Goal: Transaction & Acquisition: Purchase product/service

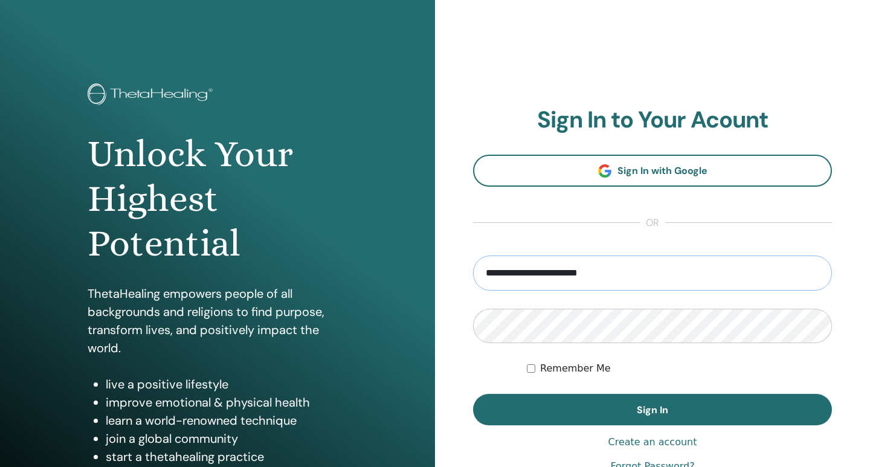
type input "**********"
click at [473, 394] on button "Sign In" at bounding box center [652, 409] width 359 height 31
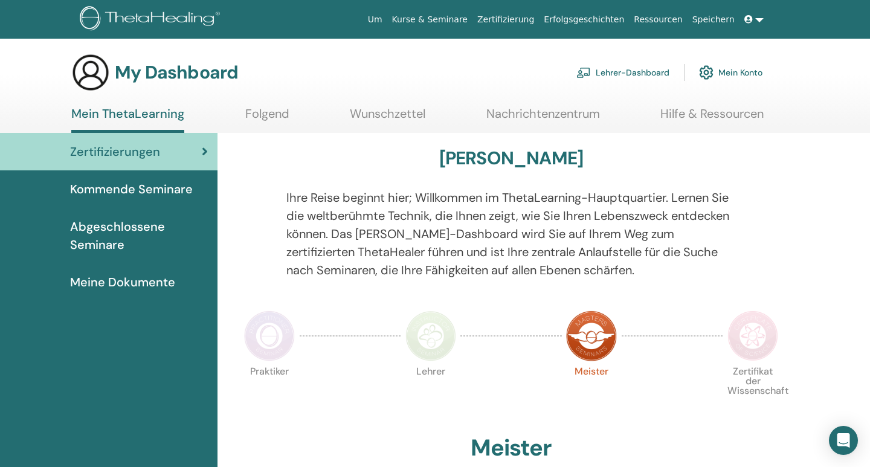
click at [626, 79] on link "Lehrer-Dashboard" at bounding box center [623, 72] width 93 height 27
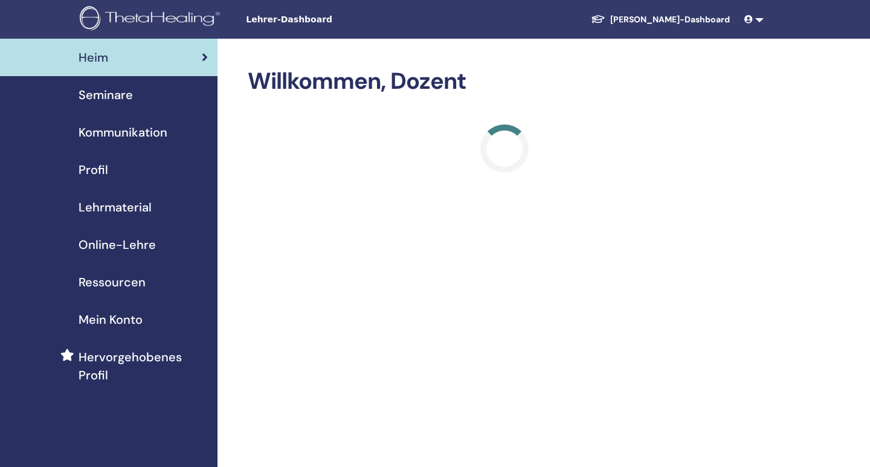
click at [141, 244] on span "Online-Lehre" at bounding box center [117, 245] width 77 height 18
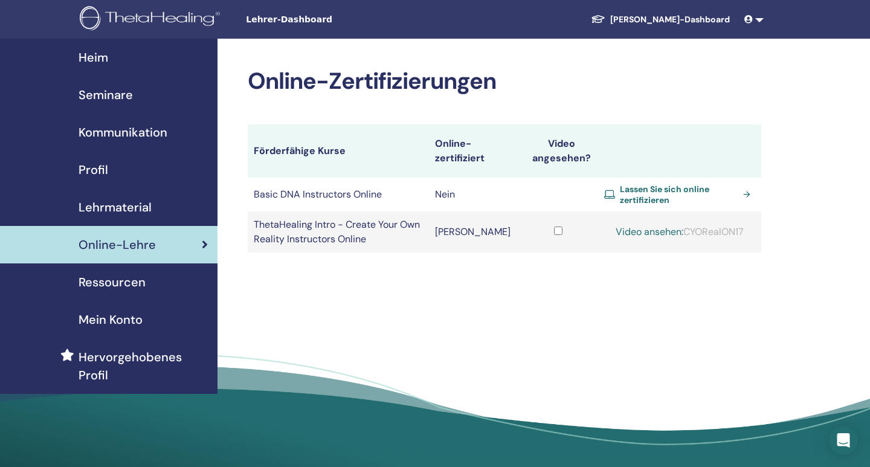
click at [645, 189] on span "Lassen Sie sich online zertifizieren" at bounding box center [679, 195] width 118 height 22
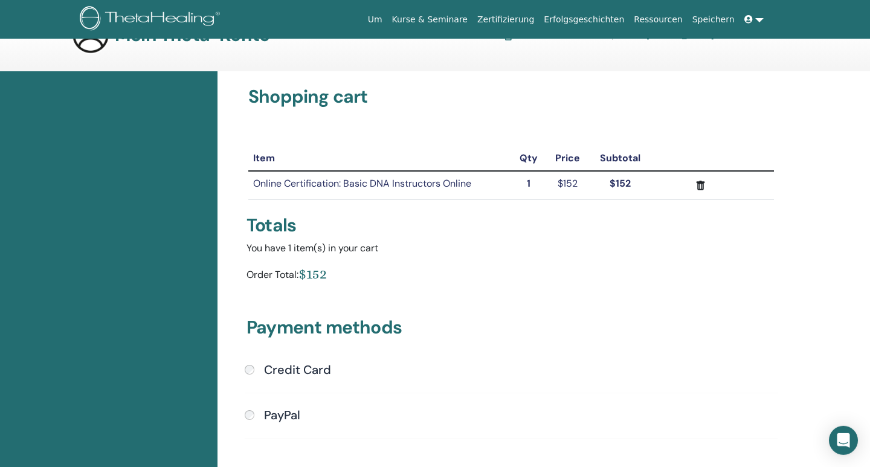
scroll to position [63, 0]
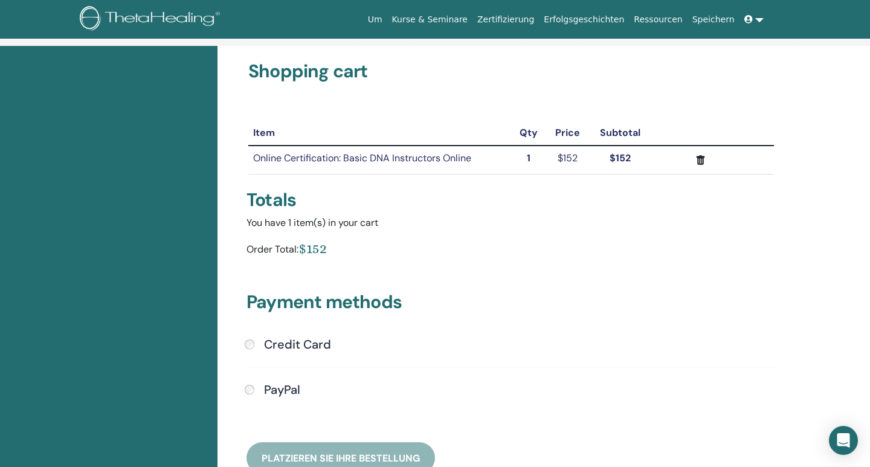
click at [269, 349] on h4 "Credit Card" at bounding box center [297, 344] width 67 height 15
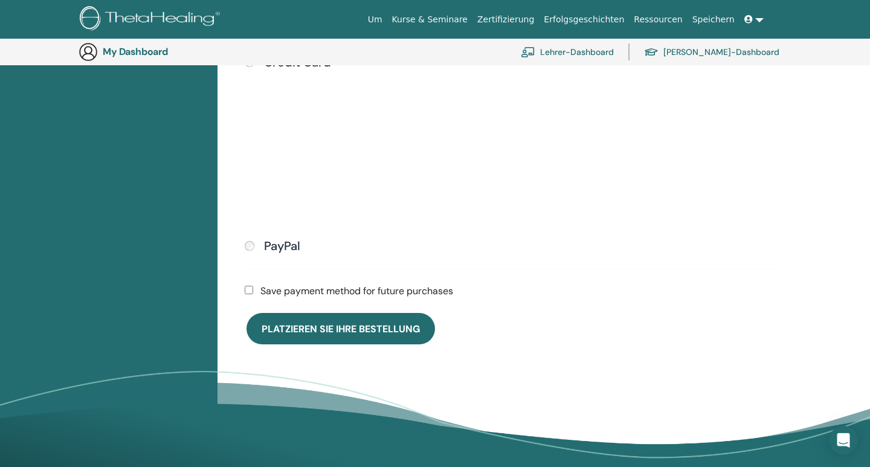
scroll to position [404, 0]
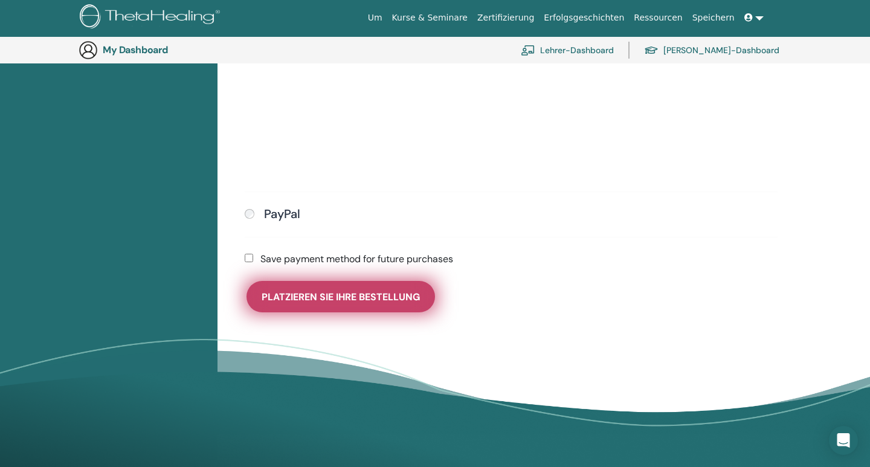
click at [359, 300] on span "Platzieren Sie Ihre Bestellung" at bounding box center [341, 297] width 158 height 13
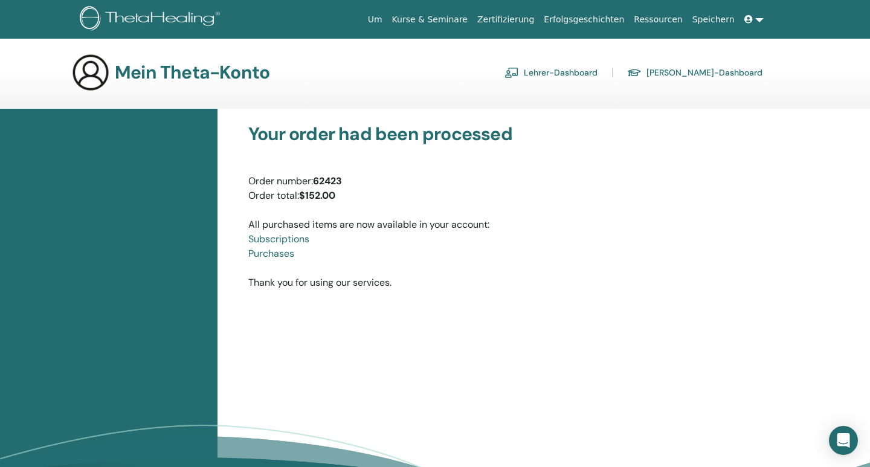
click at [280, 256] on link "Purchases" at bounding box center [271, 253] width 46 height 13
click at [306, 240] on link "Subscriptions" at bounding box center [278, 239] width 61 height 13
click at [598, 77] on link "Lehrer-Dashboard" at bounding box center [551, 72] width 93 height 19
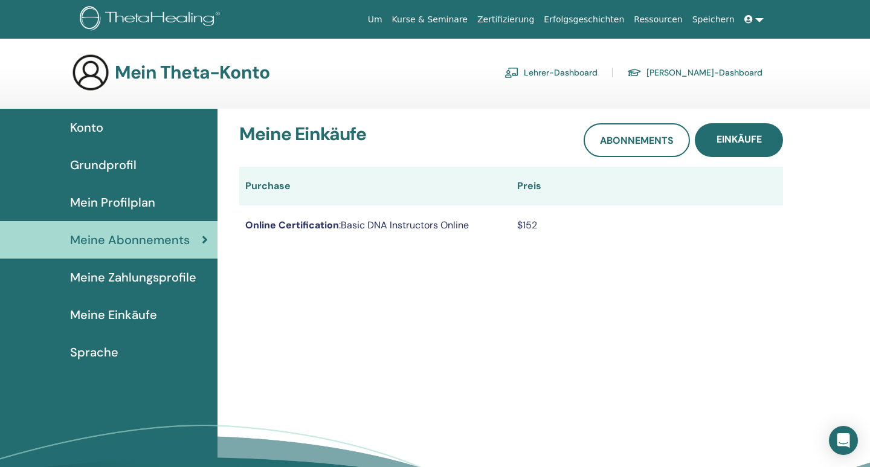
click at [587, 74] on link "Lehrer-Dashboard" at bounding box center [551, 72] width 93 height 19
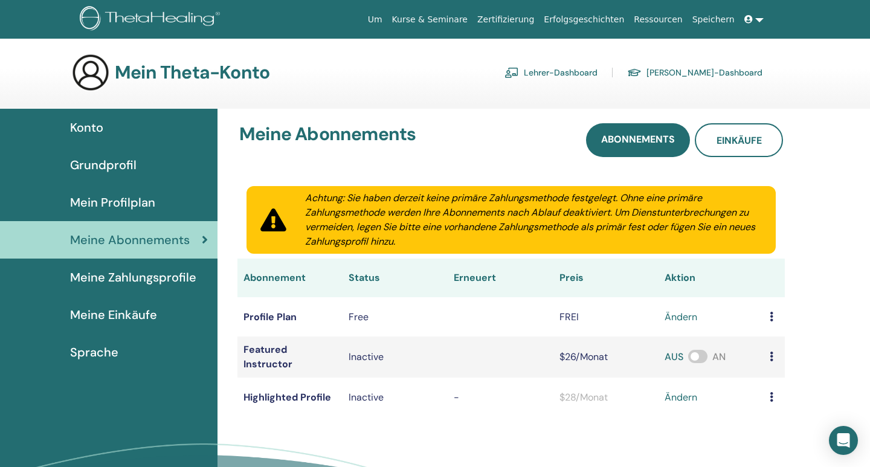
click at [769, 314] on td at bounding box center [774, 316] width 21 height 39
click at [773, 316] on icon at bounding box center [772, 317] width 4 height 10
click at [764, 320] on td "ändern" at bounding box center [711, 316] width 105 height 39
click at [123, 161] on span "Grundprofil" at bounding box center [103, 165] width 66 height 18
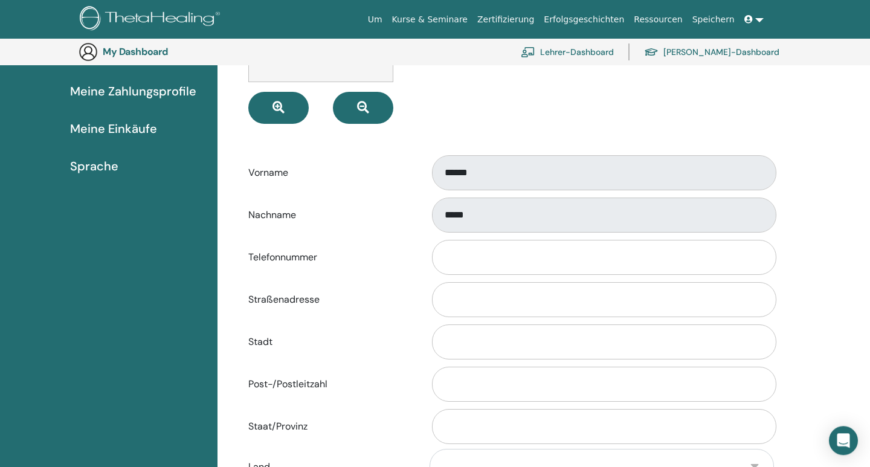
scroll to position [278, 0]
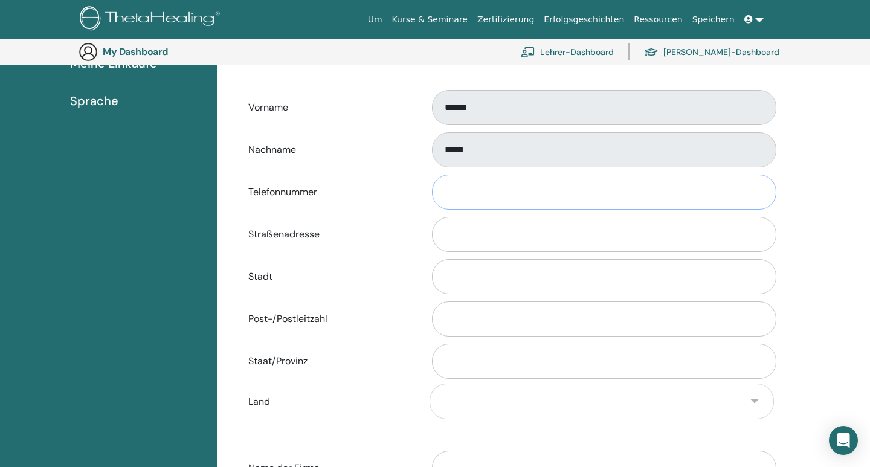
click at [460, 199] on input "Telefonnummer" at bounding box center [604, 192] width 345 height 35
click at [459, 228] on input "Straßenadresse" at bounding box center [604, 234] width 345 height 35
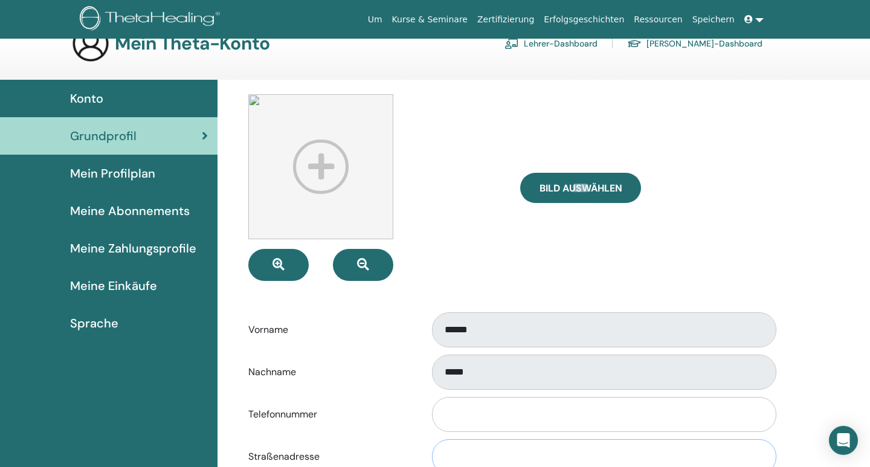
scroll to position [0, 0]
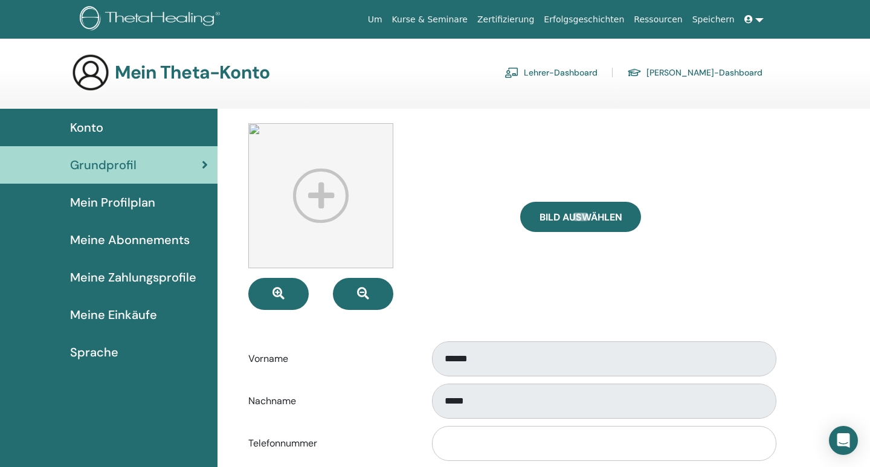
click at [121, 201] on span "Mein Profilplan" at bounding box center [112, 202] width 85 height 18
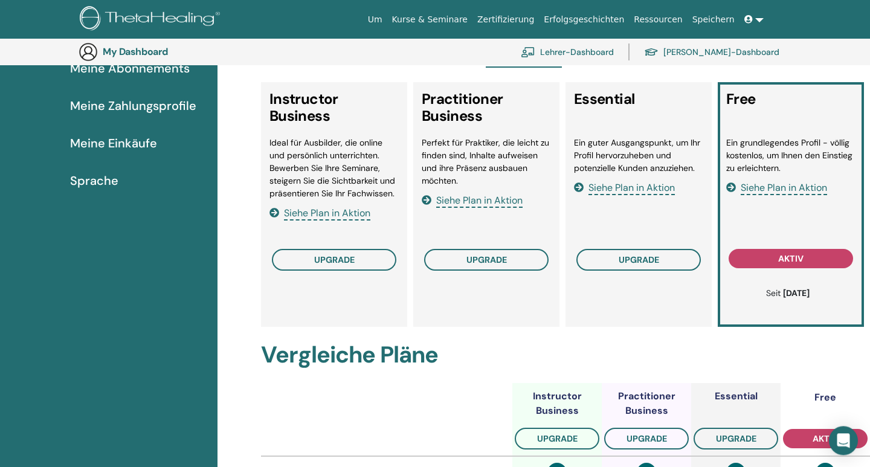
scroll to position [152, 0]
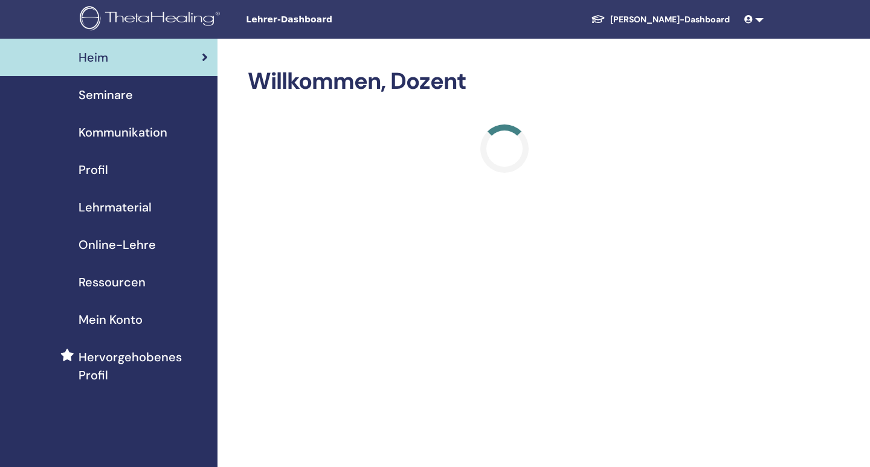
click at [120, 242] on span "Online-Lehre" at bounding box center [117, 245] width 77 height 18
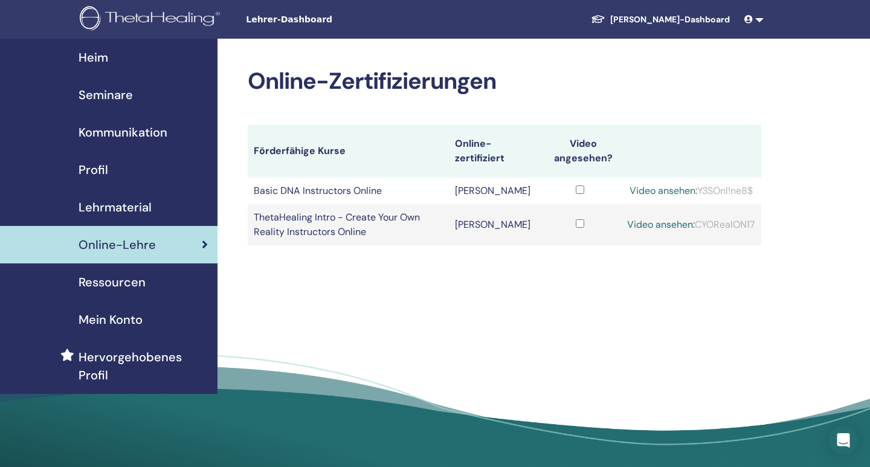
click at [661, 190] on link "Video ansehen:" at bounding box center [664, 190] width 68 height 13
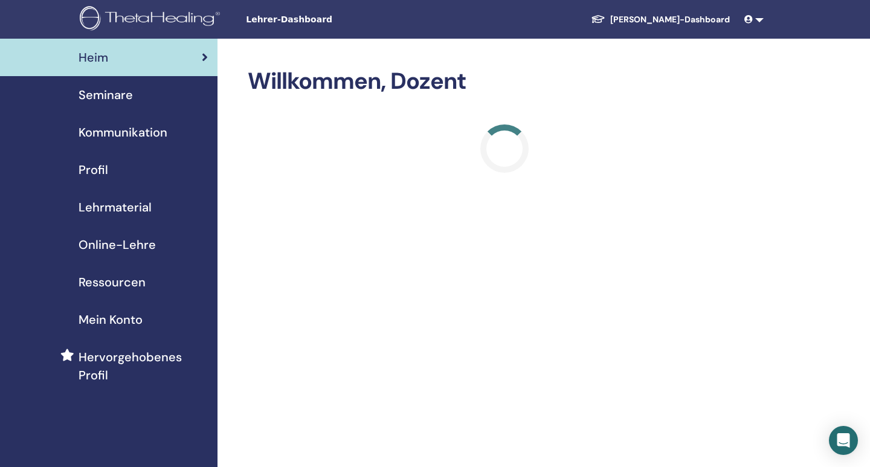
click at [123, 246] on span "Online-Lehre" at bounding box center [117, 245] width 77 height 18
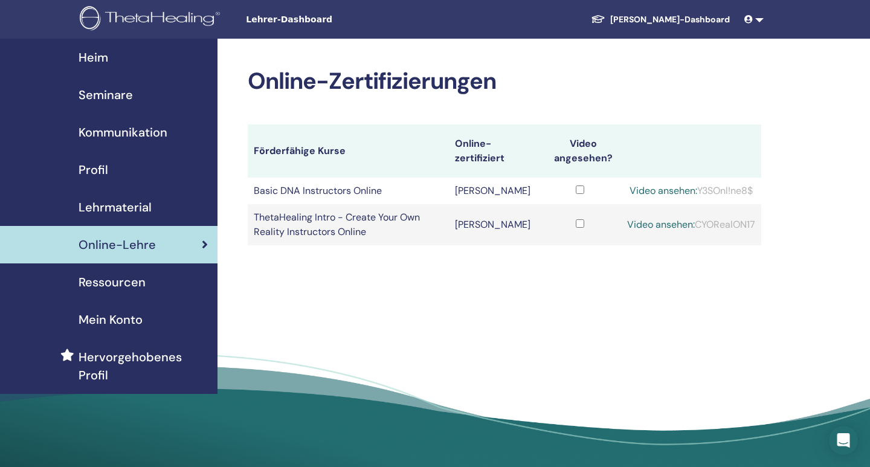
drag, startPoint x: 699, startPoint y: 191, endPoint x: 757, endPoint y: 190, distance: 58.6
click at [757, 190] on td "Video ansehen: Y3SOnl!ne8$" at bounding box center [691, 191] width 140 height 27
copy div "Y3SOnl!ne8$"
